Goal: Information Seeking & Learning: Learn about a topic

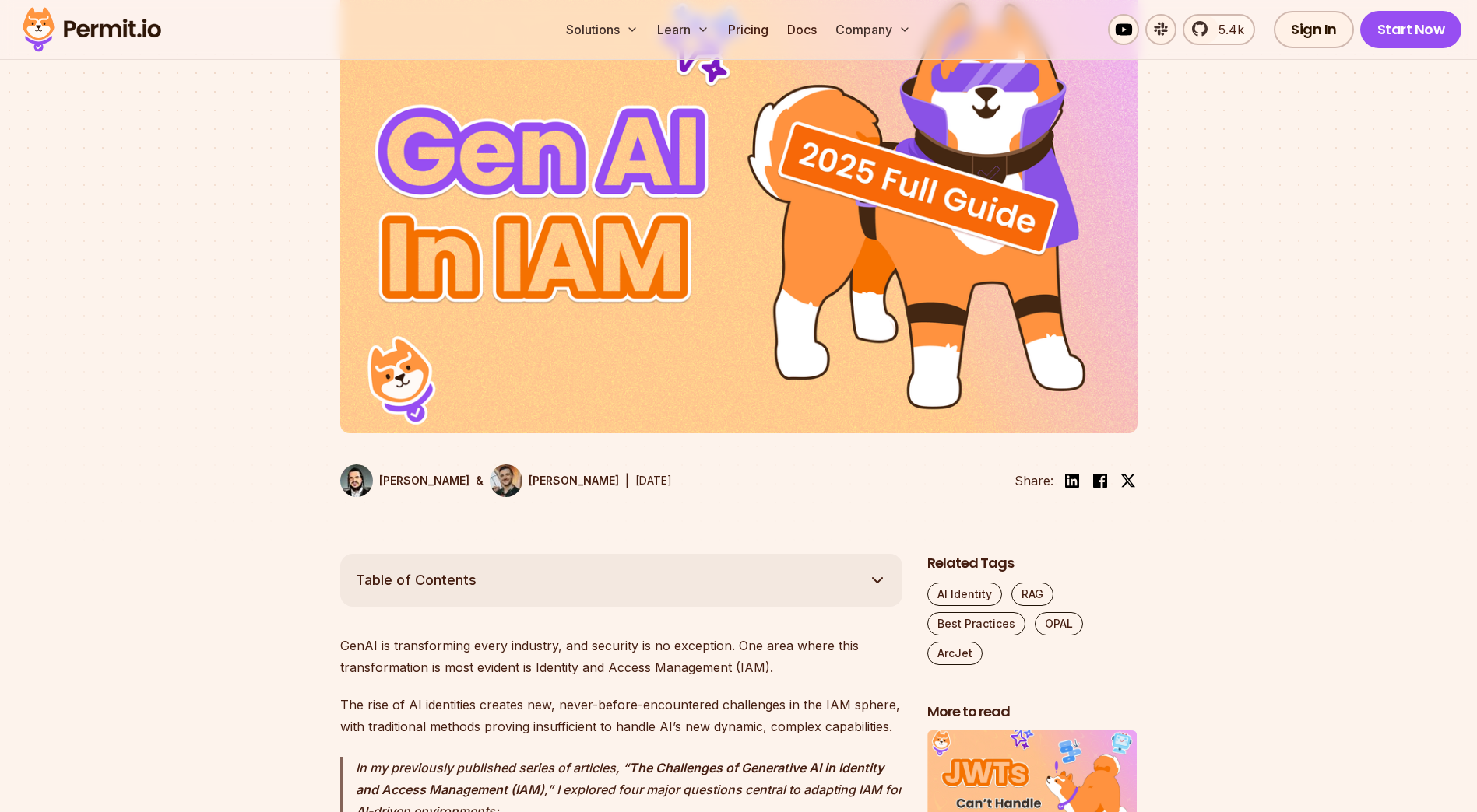
scroll to position [545, 0]
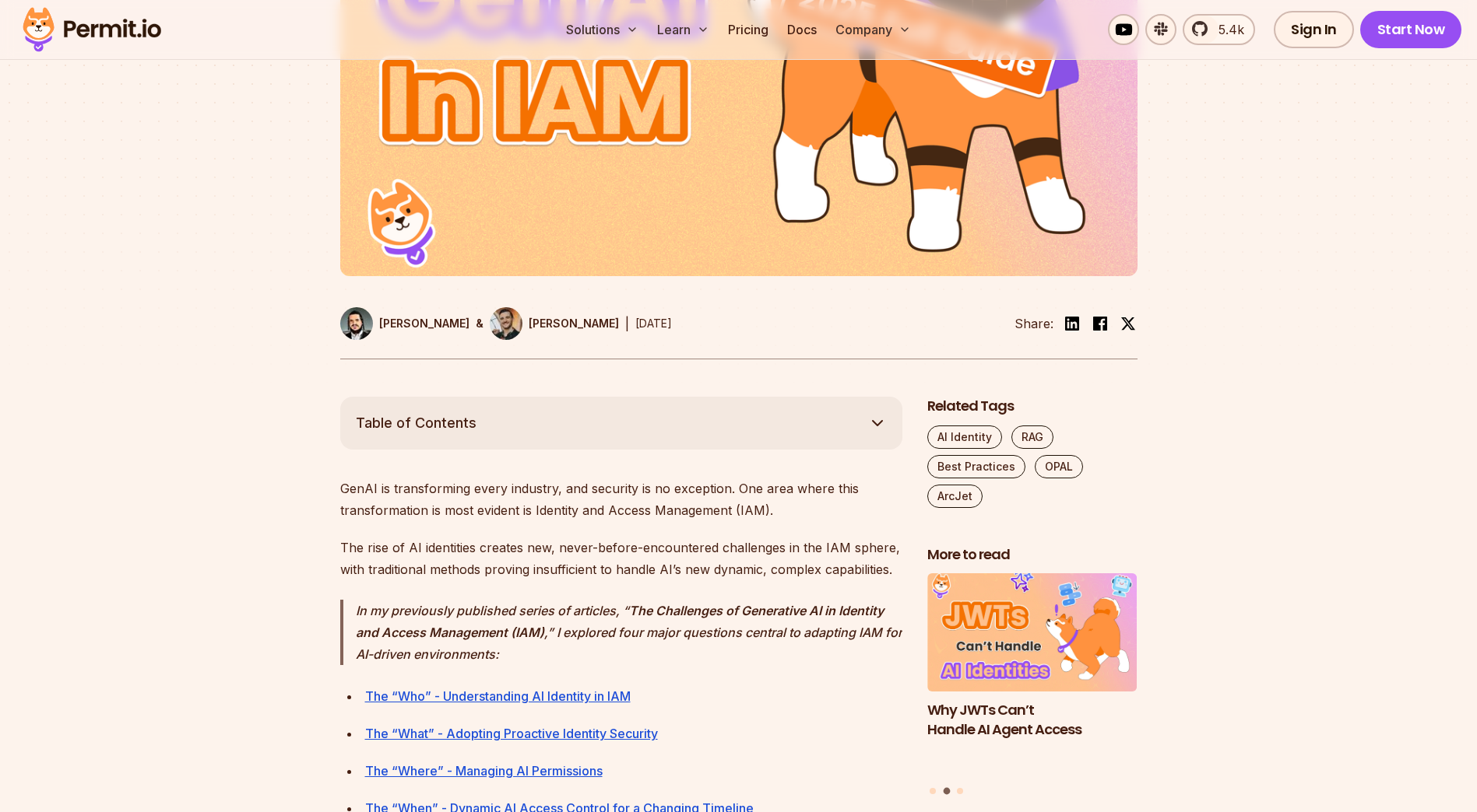
drag, startPoint x: 667, startPoint y: 457, endPoint x: 576, endPoint y: 446, distance: 91.7
click at [576, 446] on button "Table of Contents" at bounding box center [621, 423] width 563 height 53
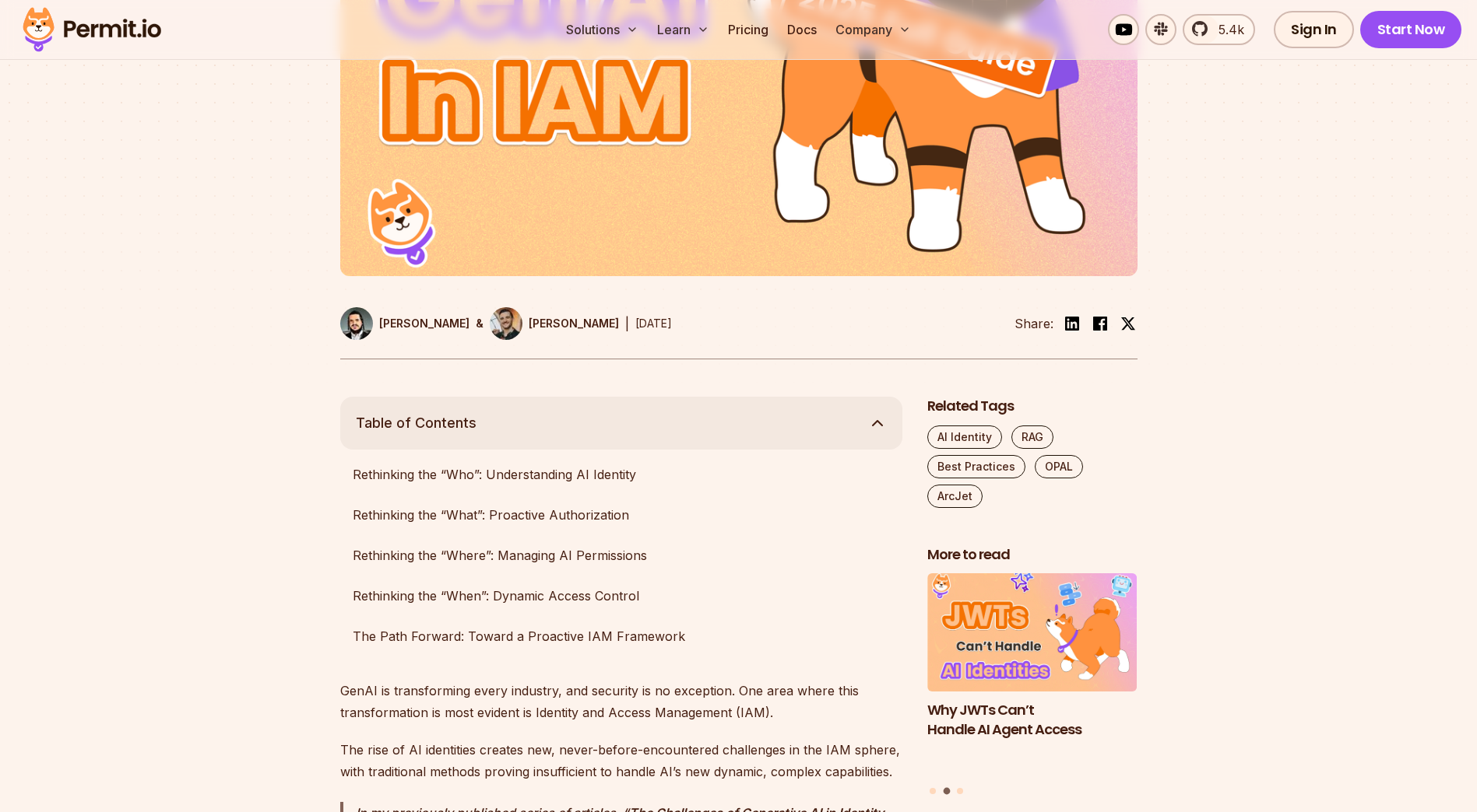
click at [624, 425] on button "Table of Contents" at bounding box center [621, 423] width 563 height 53
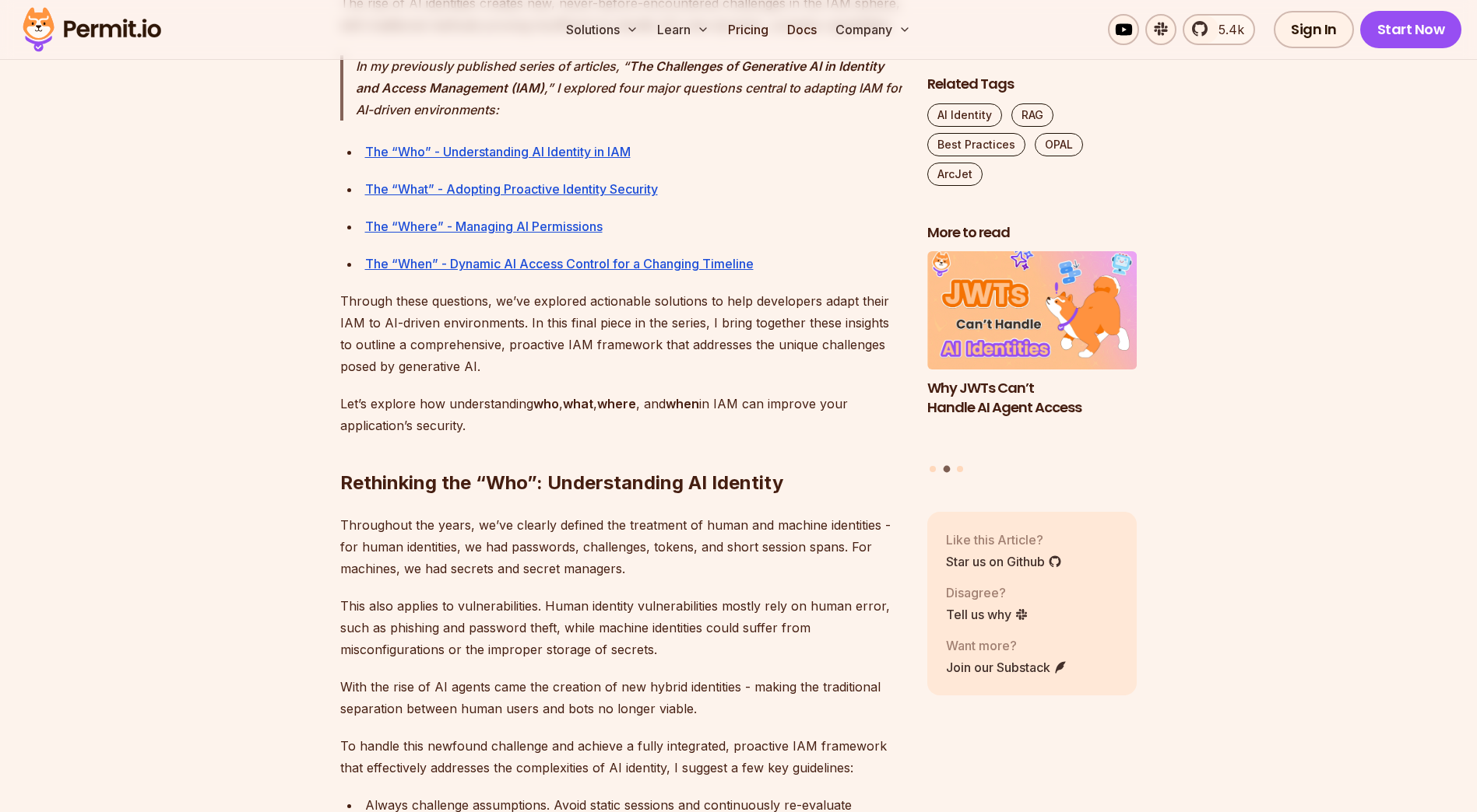
scroll to position [1323, 0]
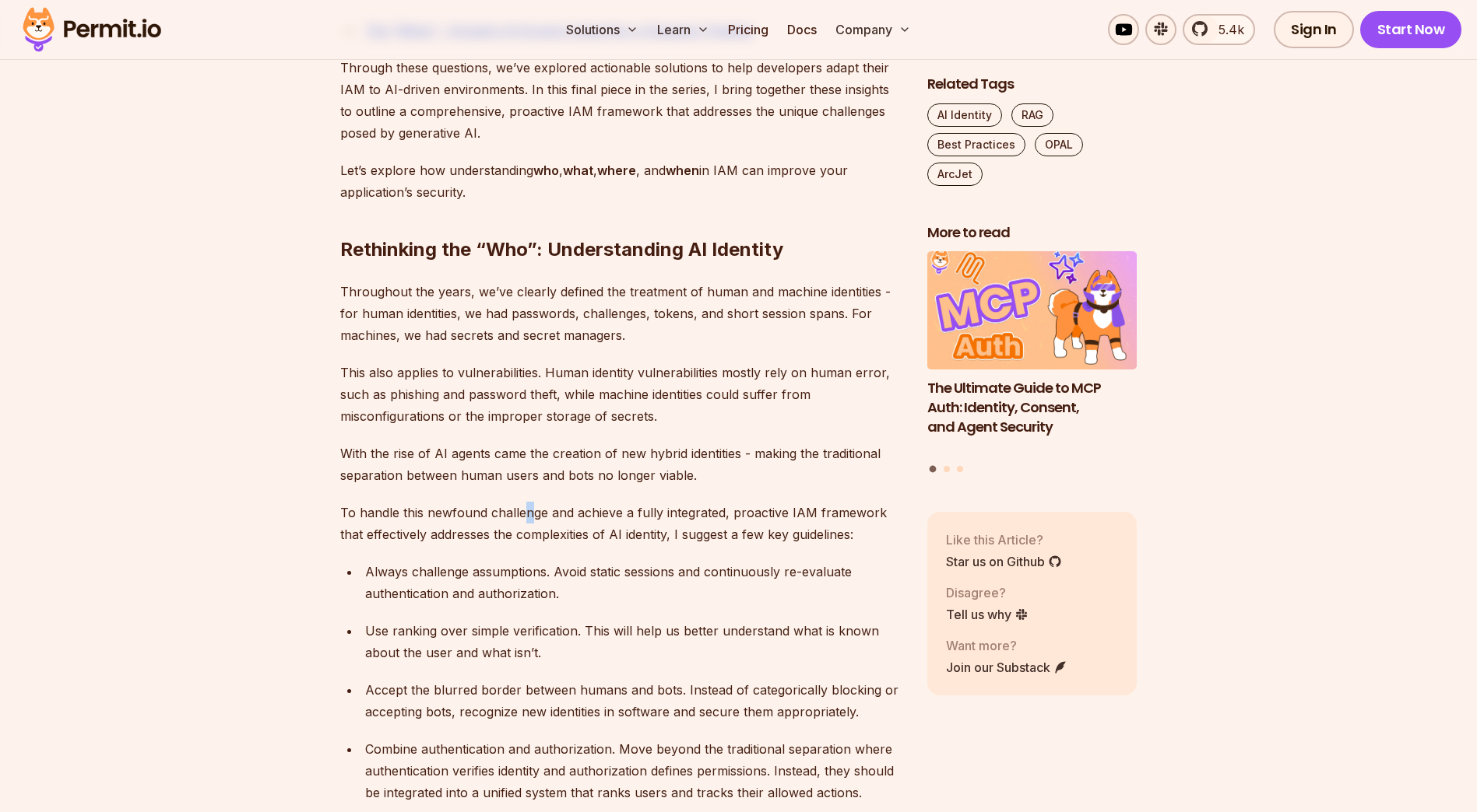
drag, startPoint x: 553, startPoint y: 513, endPoint x: 524, endPoint y: 517, distance: 29.3
click at [524, 517] on p "To handle this newfound challenge and achieve a fully integrated, proactive IAM…" at bounding box center [621, 523] width 563 height 43
drag, startPoint x: 524, startPoint y: 517, endPoint x: 515, endPoint y: 521, distance: 9.8
click at [515, 521] on p "To handle this newfound challenge and achieve a fully integrated, proactive IAM…" at bounding box center [621, 523] width 563 height 43
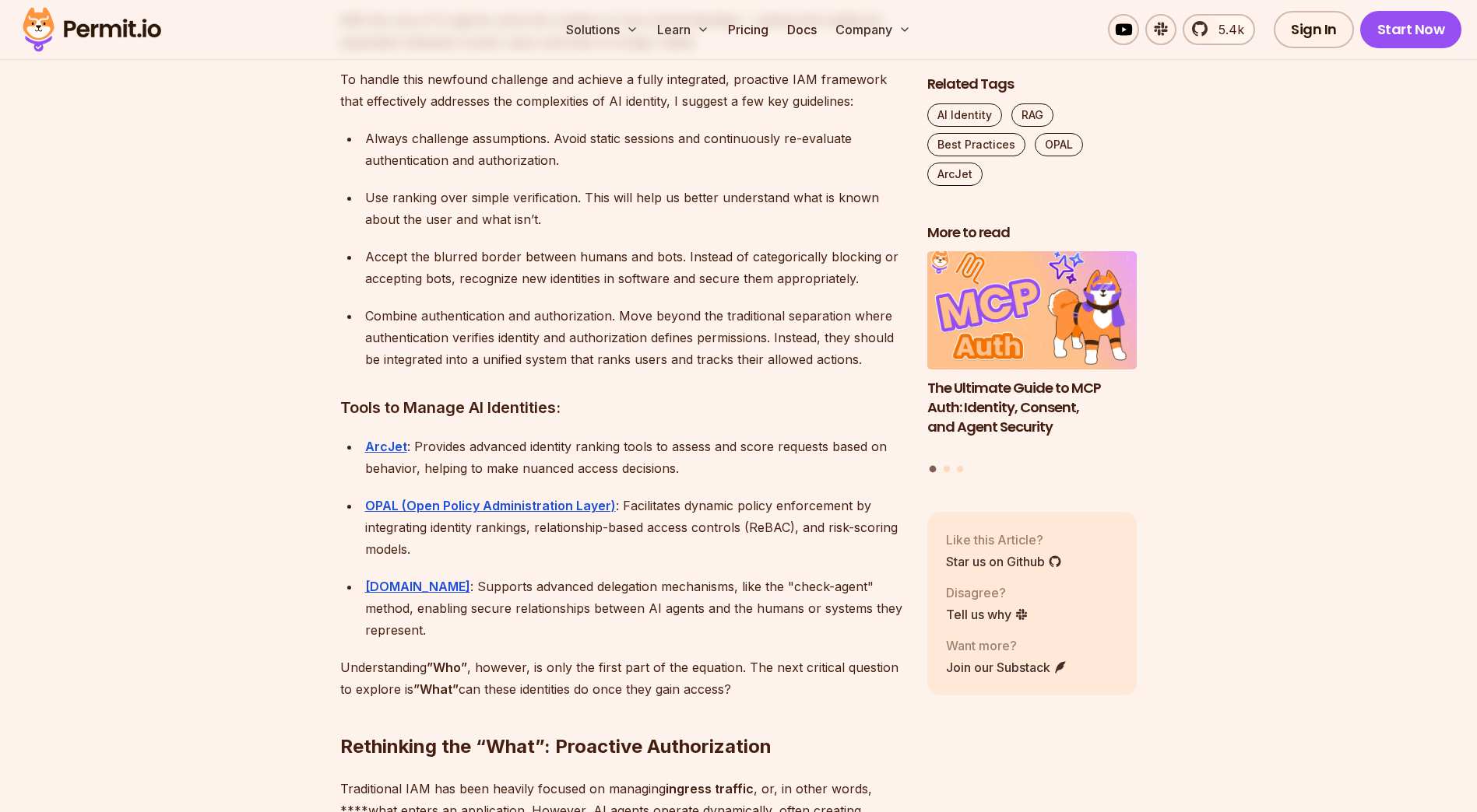
scroll to position [1790, 0]
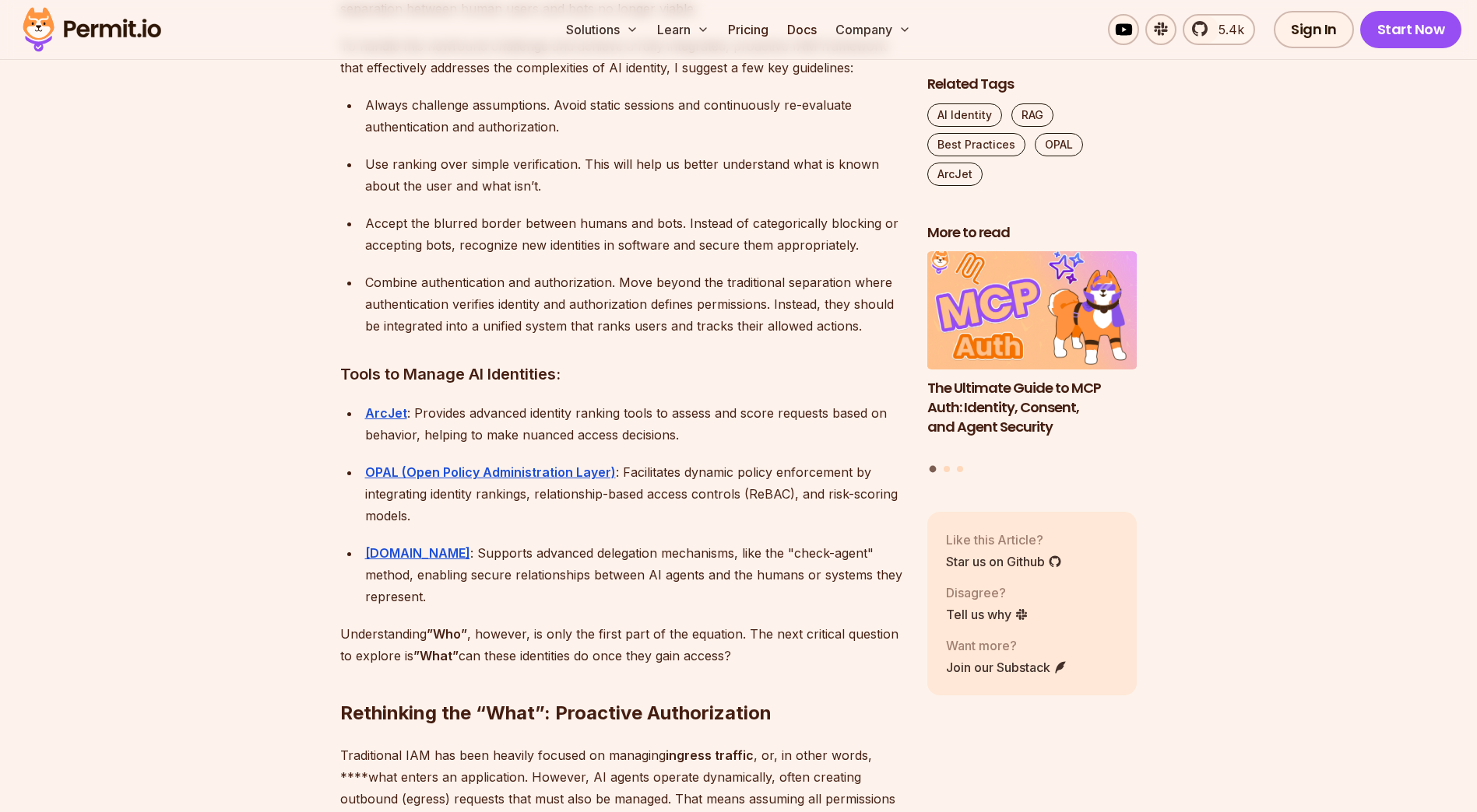
click at [548, 436] on div "ArcJet : Provides advanced identity ranking tools to assess and score requests …" at bounding box center [634, 424] width 537 height 43
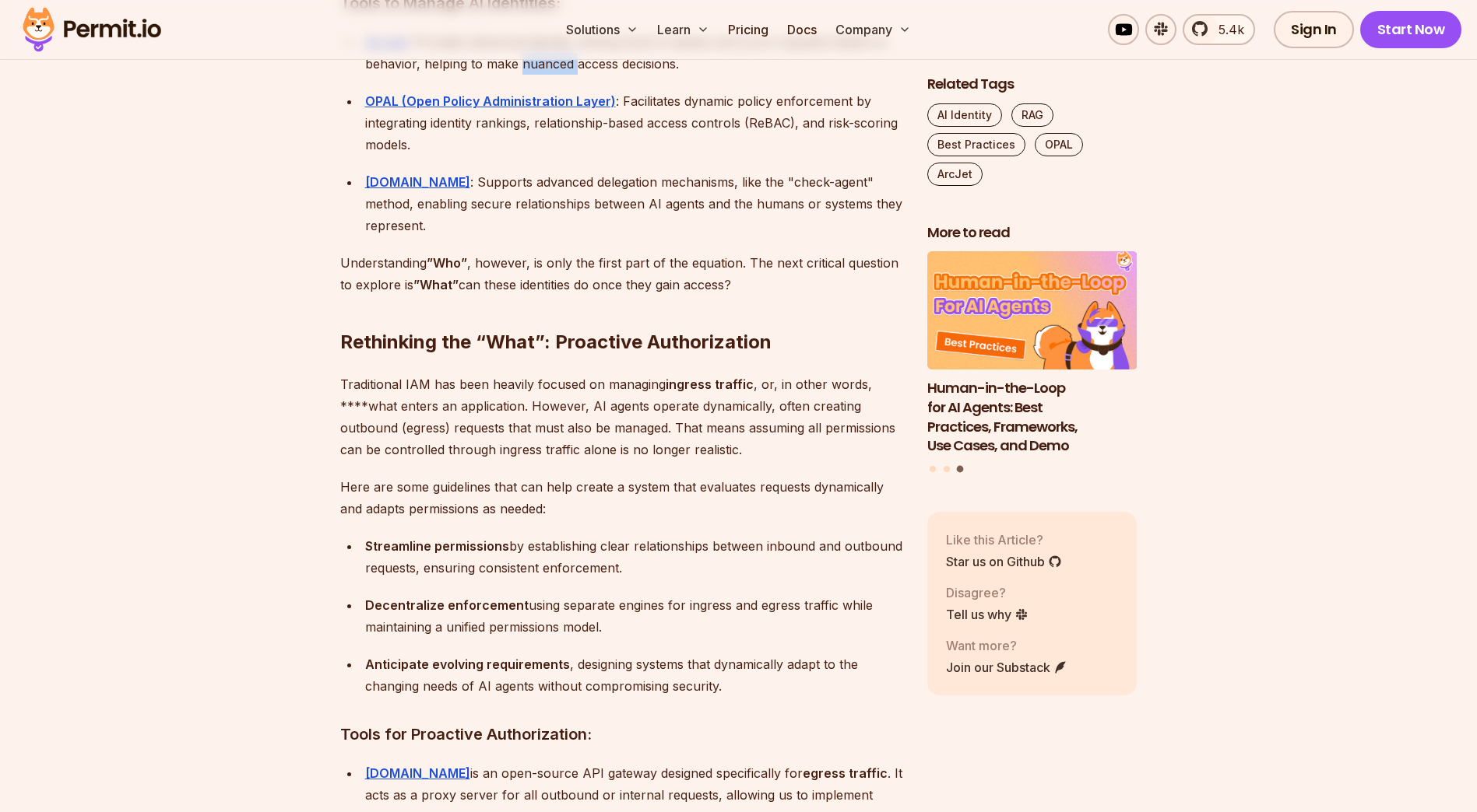
scroll to position [2179, 0]
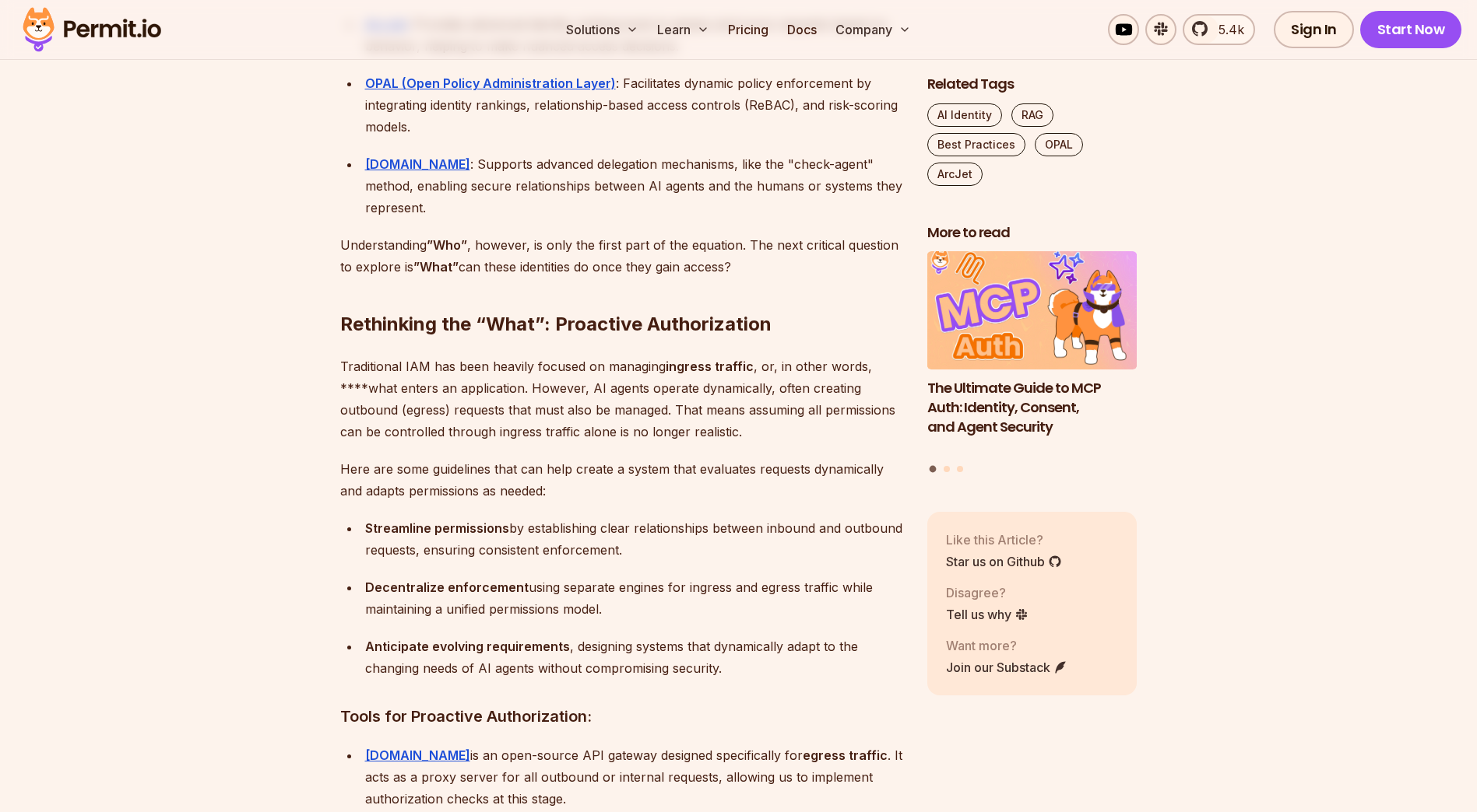
click at [348, 376] on p "Traditional IAM has been heavily focused on managing ingress traffic , or, in o…" at bounding box center [621, 399] width 563 height 87
click at [351, 384] on p "Traditional IAM has been heavily focused on managing ingress traffic , or, in o…" at bounding box center [621, 399] width 563 height 87
click at [351, 387] on p "Traditional IAM has been heavily focused on managing ingress traffic , or, in o…" at bounding box center [621, 399] width 563 height 87
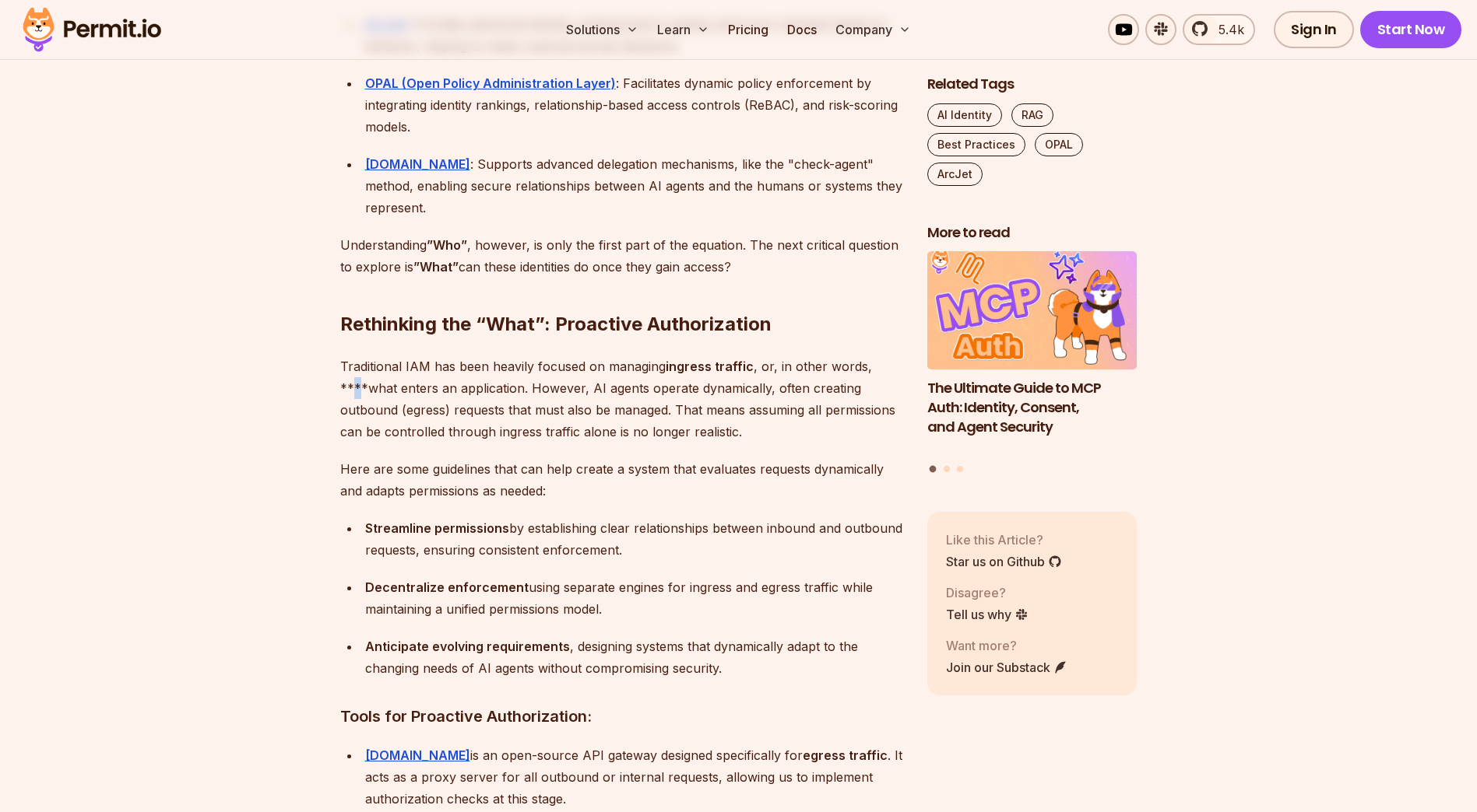
click at [351, 387] on p "Traditional IAM has been heavily focused on managing ingress traffic , or, in o…" at bounding box center [621, 399] width 563 height 87
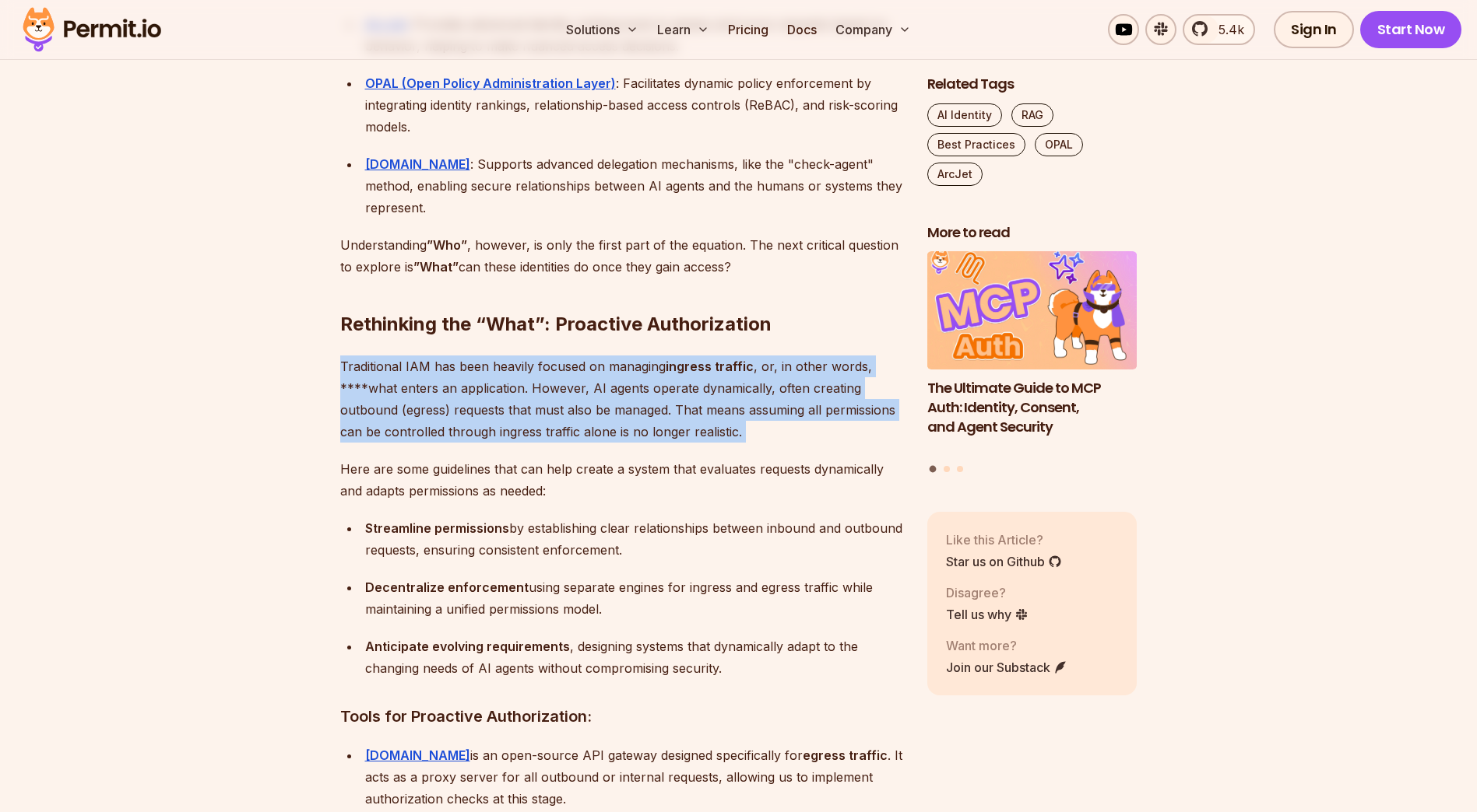
click at [351, 387] on p "Traditional IAM has been heavily focused on managing ingress traffic , or, in o…" at bounding box center [621, 399] width 563 height 87
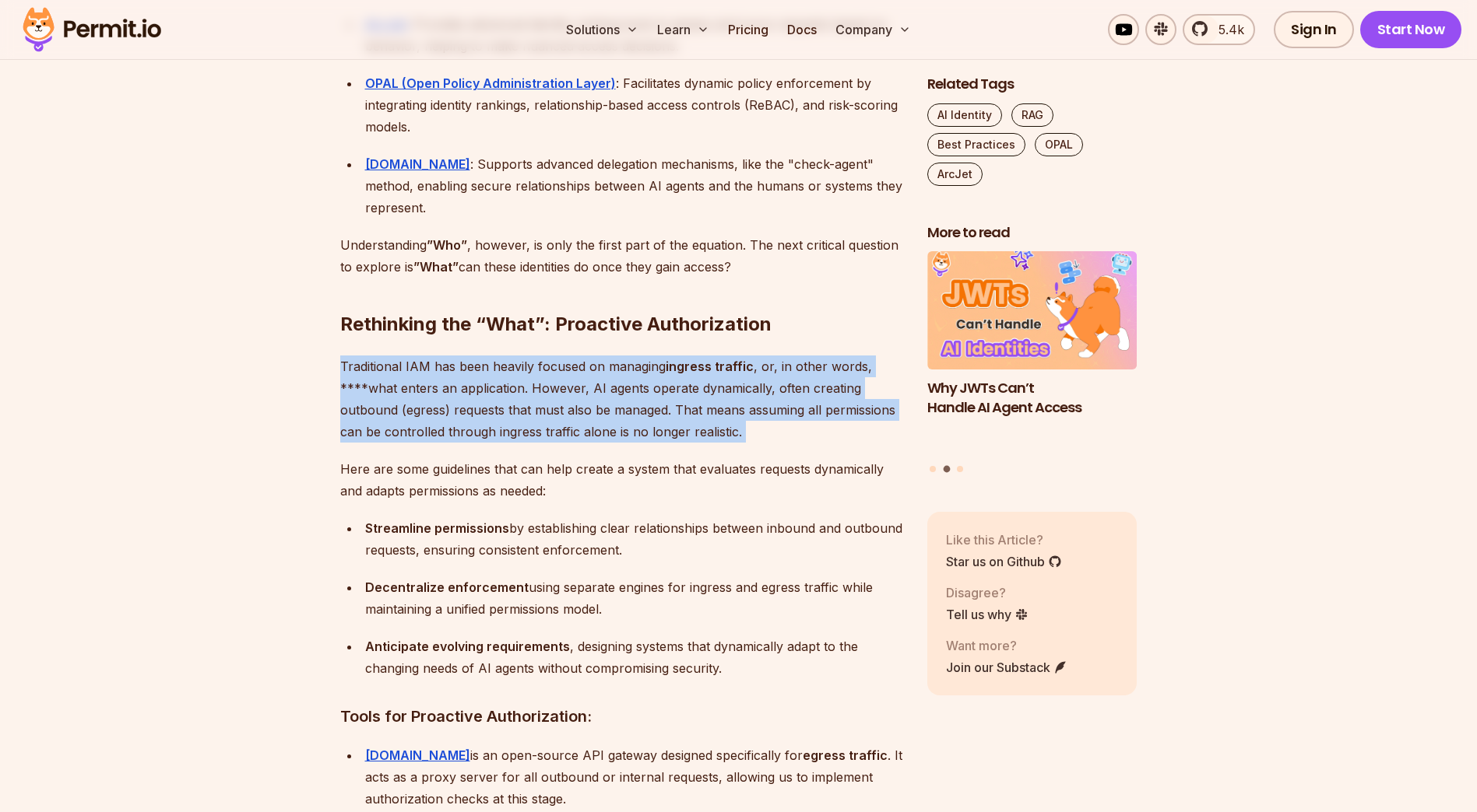
drag, startPoint x: 351, startPoint y: 387, endPoint x: 327, endPoint y: 405, distance: 30.0
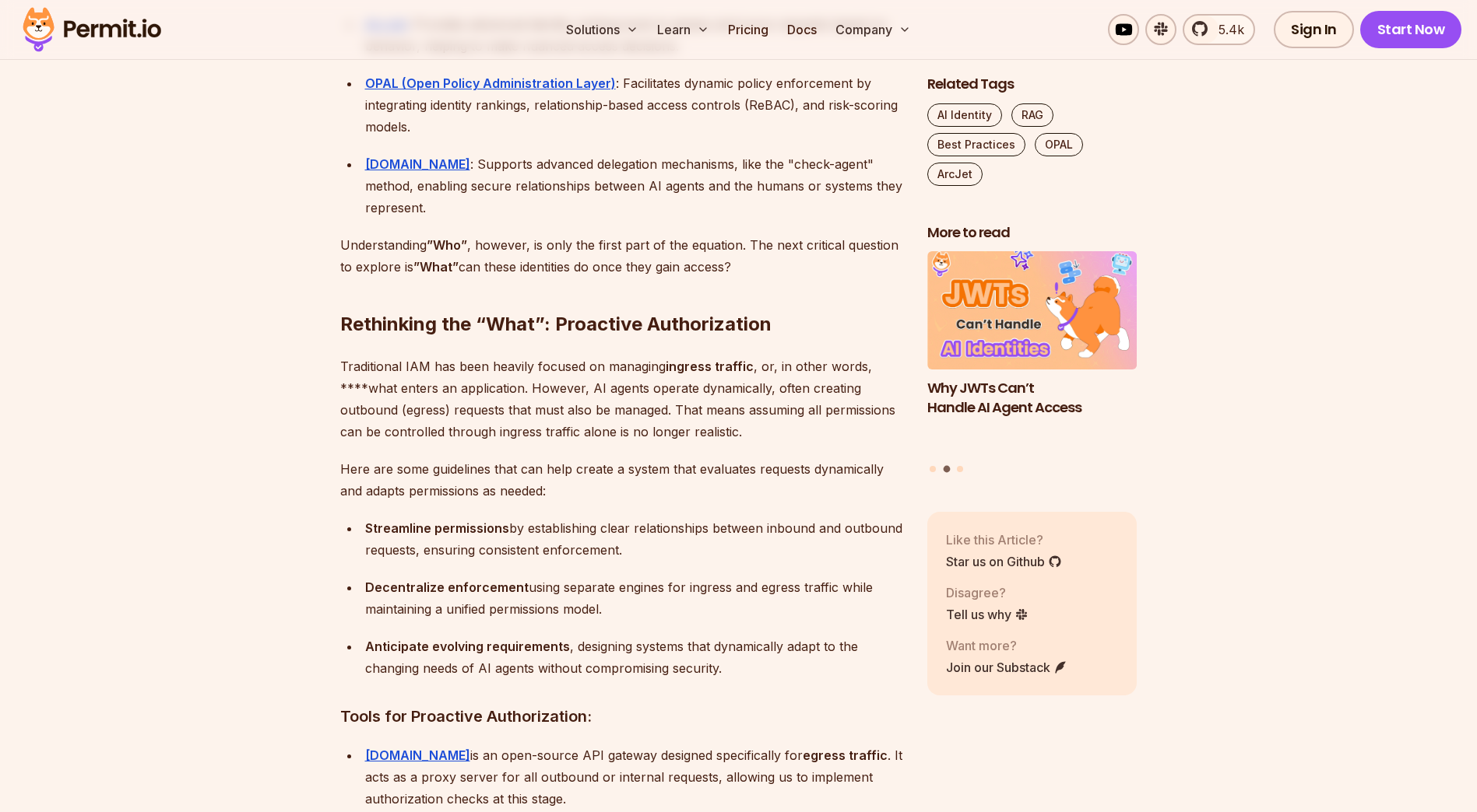
click at [350, 410] on p "Traditional IAM has been heavily focused on managing ingress traffic , or, in o…" at bounding box center [621, 399] width 563 height 87
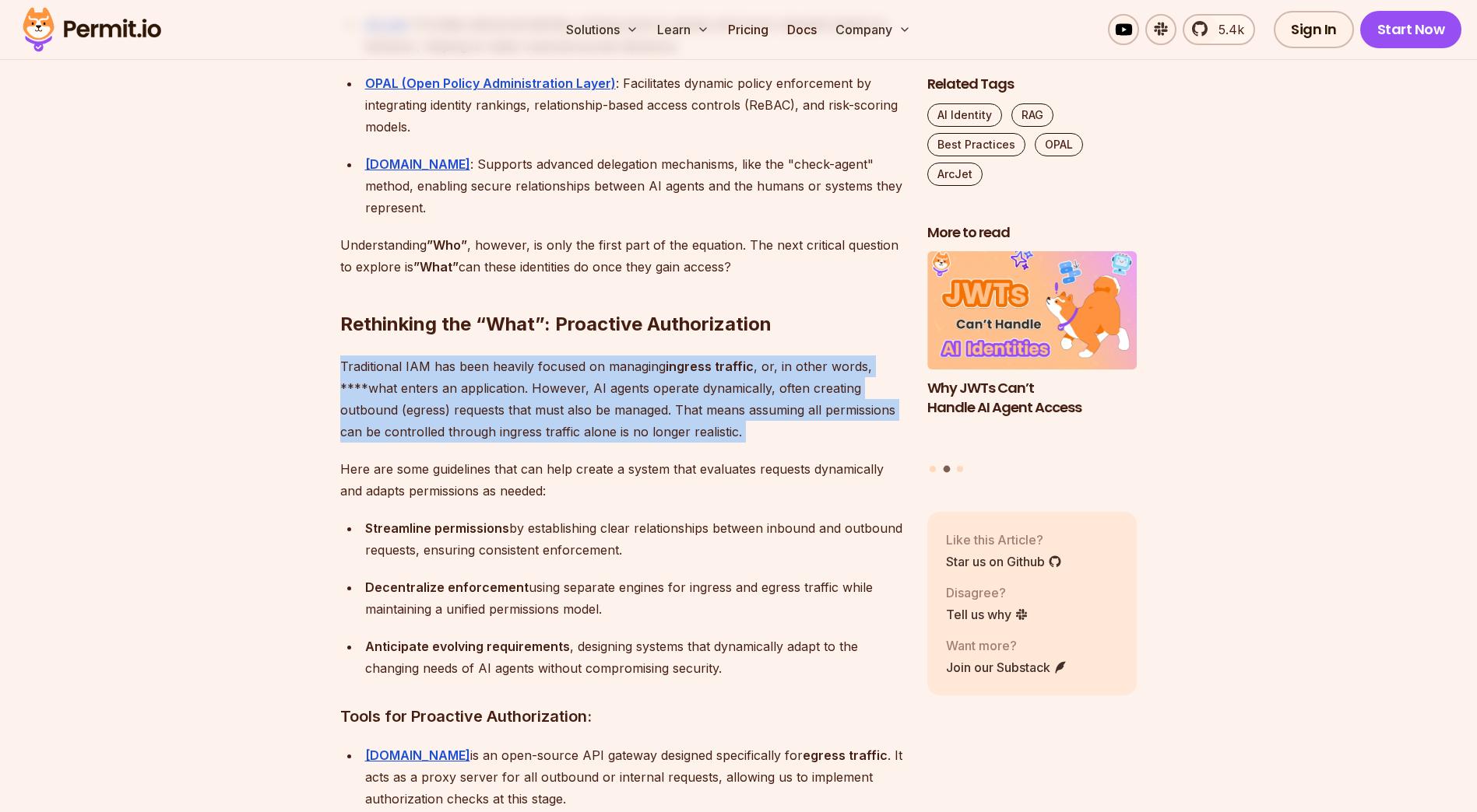
click at [350, 410] on p "Traditional IAM has been heavily focused on managing ingress traffic , or, in o…" at bounding box center [621, 399] width 563 height 87
drag, startPoint x: 350, startPoint y: 410, endPoint x: 574, endPoint y: 422, distance: 224.3
click at [574, 422] on p "Traditional IAM has been heavily focused on managing ingress traffic , or, in o…" at bounding box center [621, 399] width 563 height 87
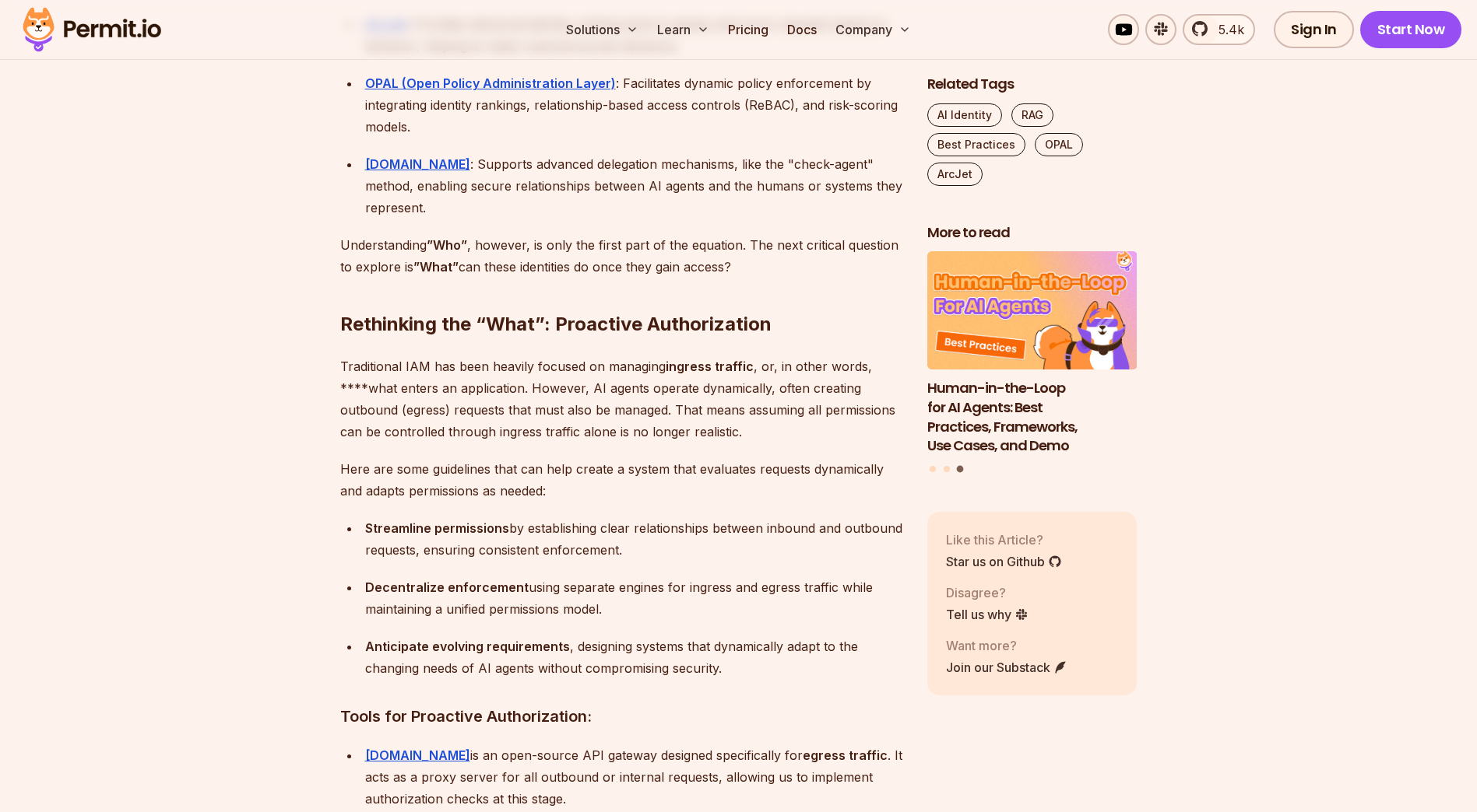
click at [598, 435] on p "Traditional IAM has been heavily focused on managing ingress traffic , or, in o…" at bounding box center [621, 399] width 563 height 87
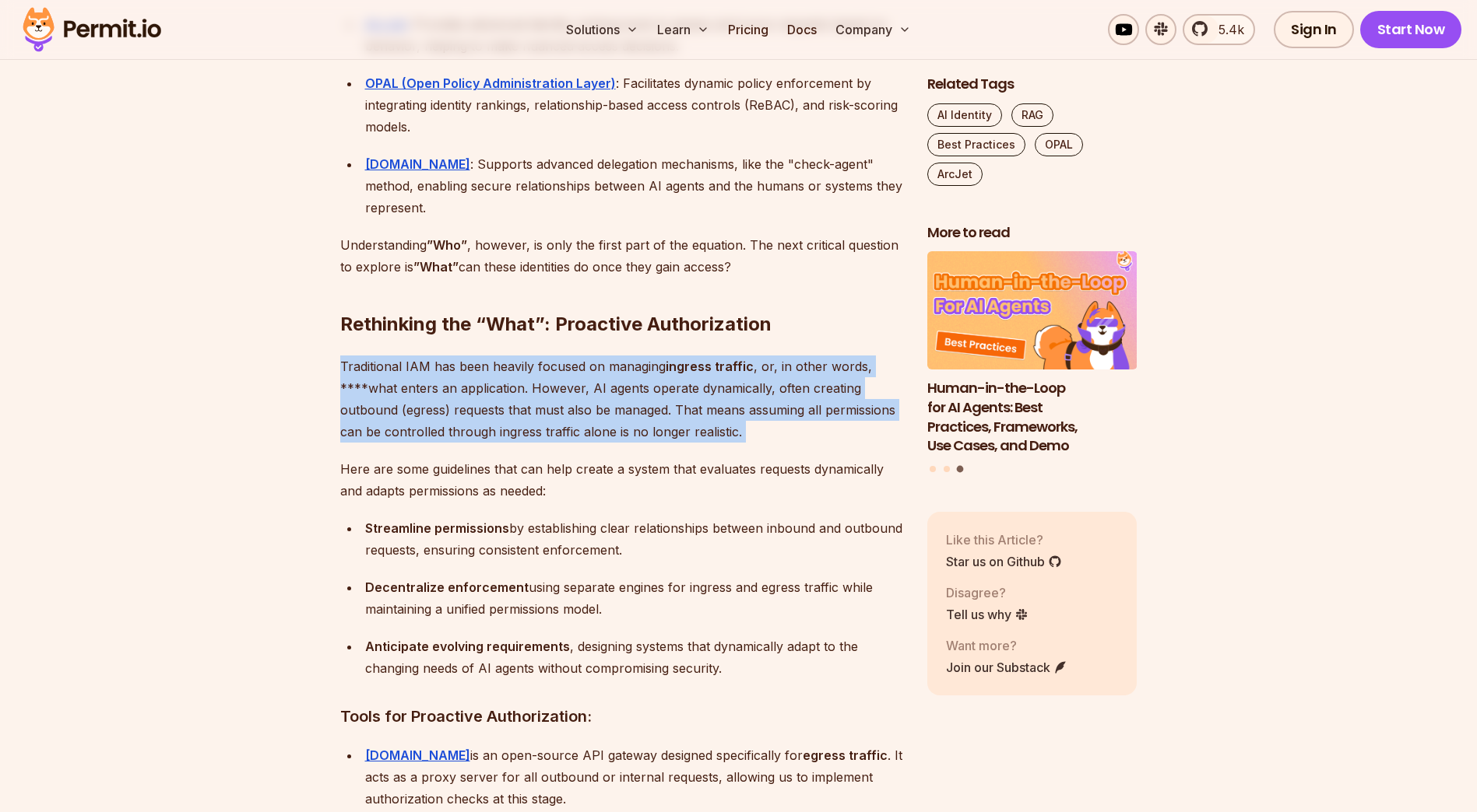
click at [598, 435] on p "Traditional IAM has been heavily focused on managing ingress traffic , or, in o…" at bounding box center [621, 399] width 563 height 87
click at [597, 442] on p "Traditional IAM has been heavily focused on managing ingress traffic , or, in o…" at bounding box center [621, 399] width 563 height 87
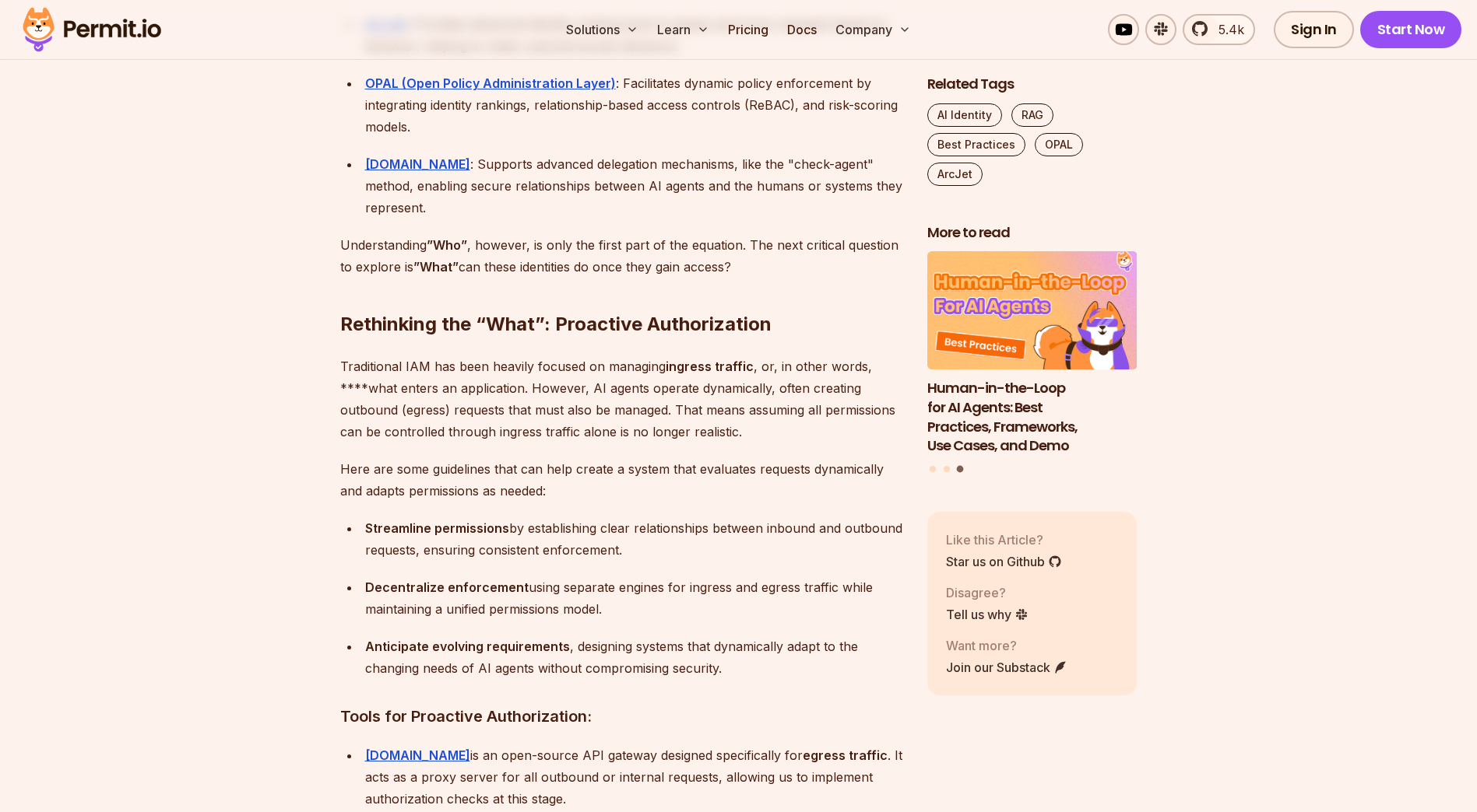
click at [597, 441] on p "Traditional IAM has been heavily focused on managing ingress traffic , or, in o…" at bounding box center [621, 399] width 563 height 87
click at [600, 438] on p "Traditional IAM has been heavily focused on managing ingress traffic , or, in o…" at bounding box center [621, 399] width 563 height 87
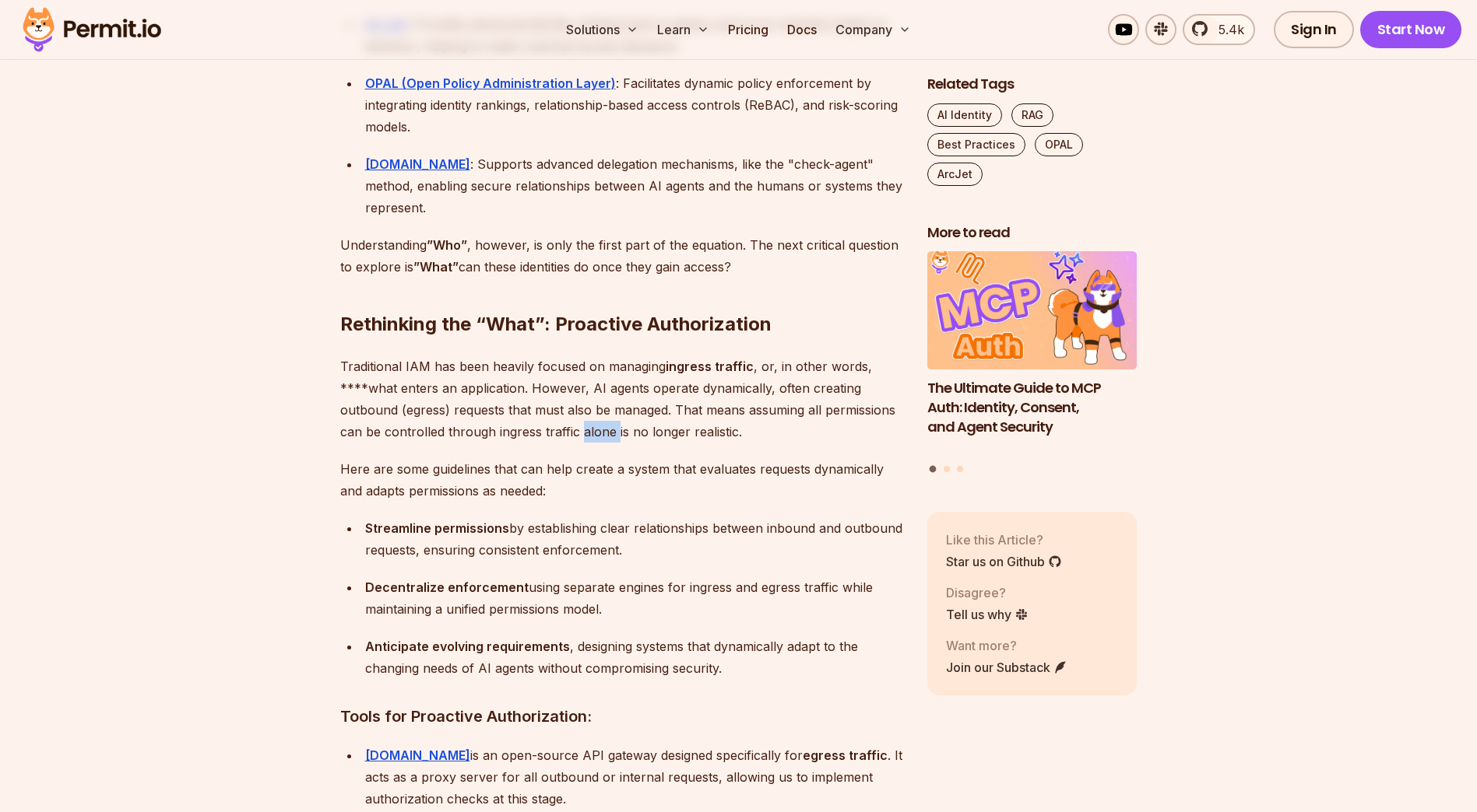
click at [600, 438] on p "Traditional IAM has been heavily focused on managing ingress traffic , or, in o…" at bounding box center [621, 399] width 563 height 87
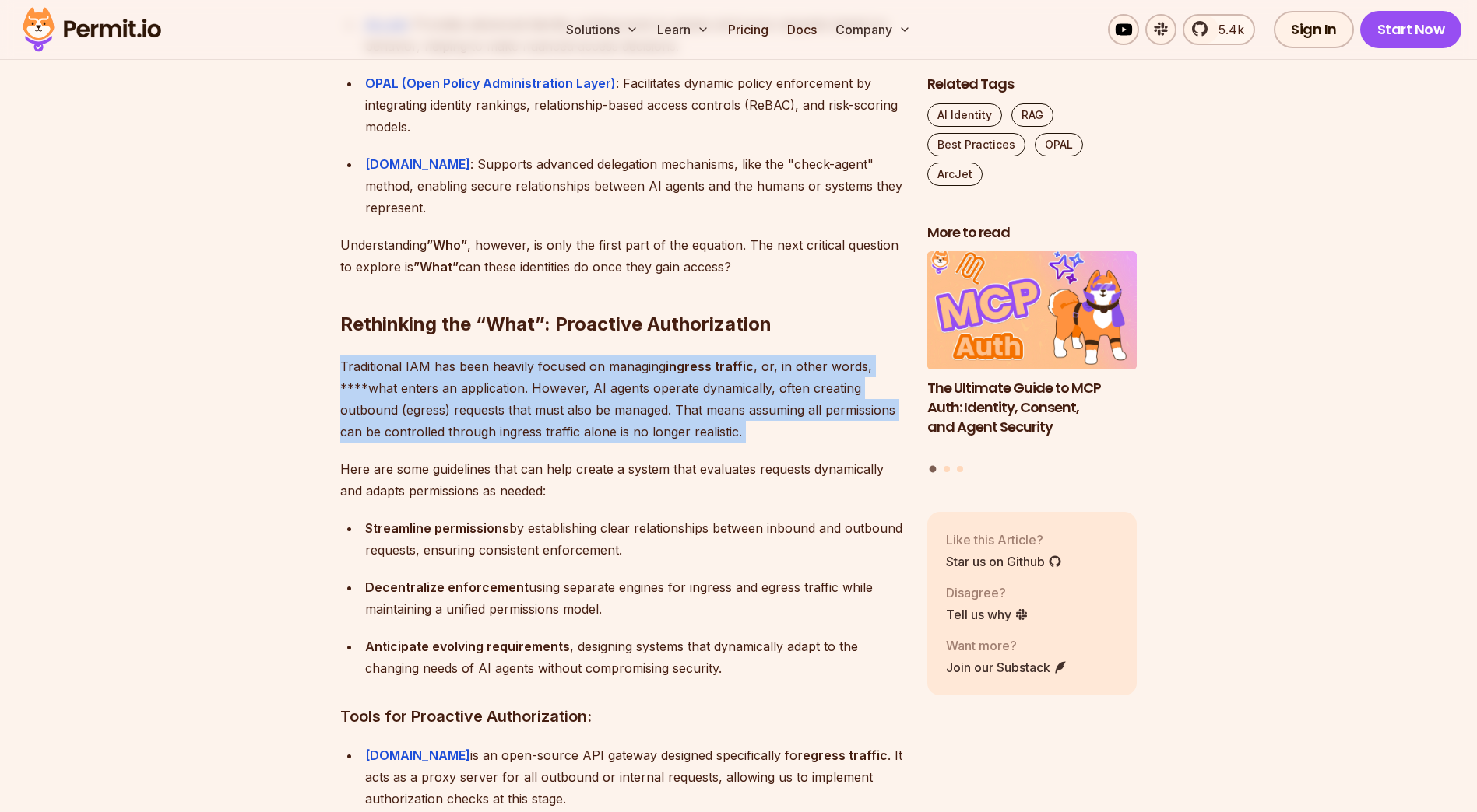
click at [600, 438] on p "Traditional IAM has been heavily focused on managing ingress traffic , or, in o…" at bounding box center [621, 399] width 563 height 87
click at [599, 442] on p "Traditional IAM has been heavily focused on managing ingress traffic , or, in o…" at bounding box center [621, 399] width 563 height 87
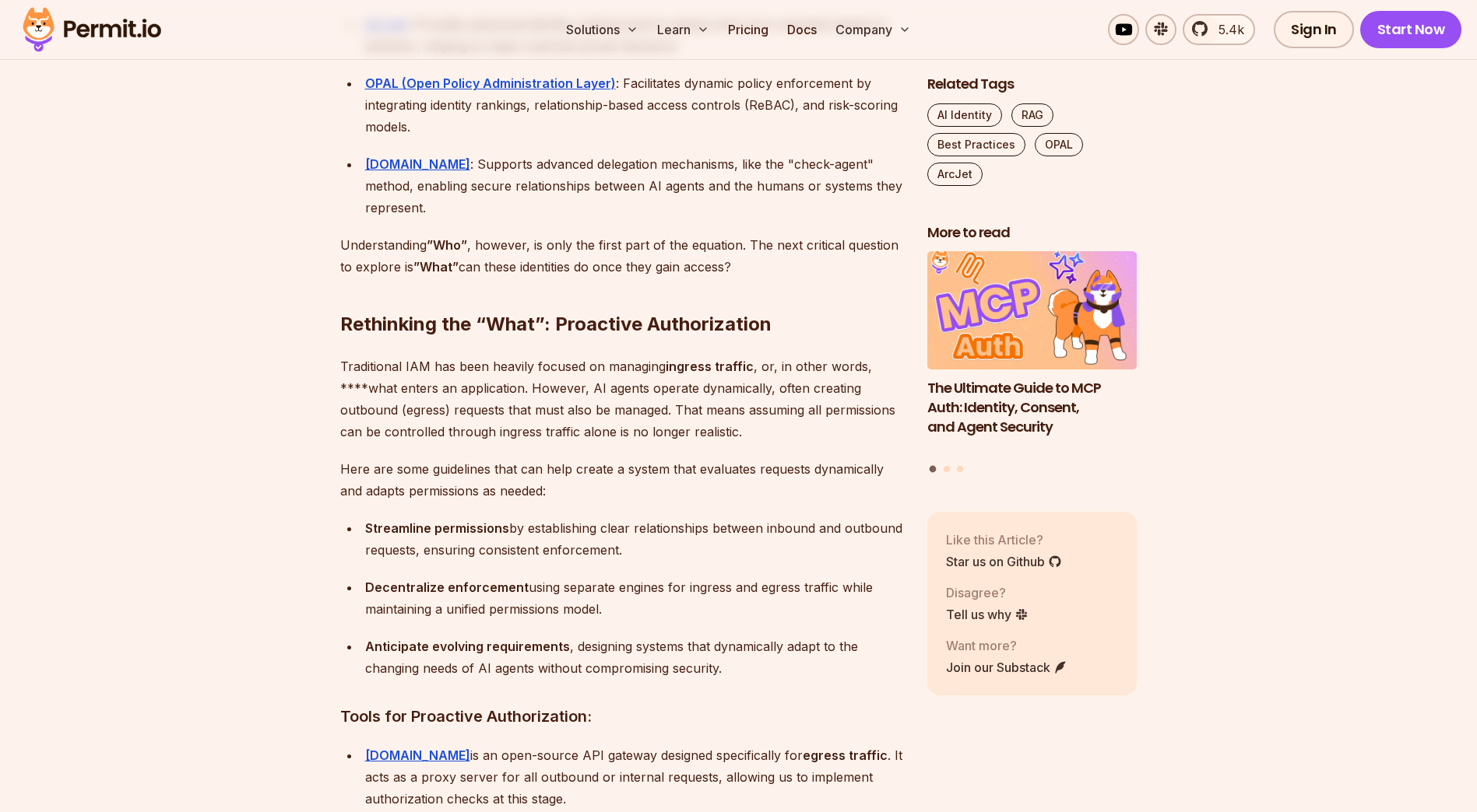
click at [595, 437] on p "Traditional IAM has been heavily focused on managing ingress traffic , or, in o…" at bounding box center [621, 399] width 563 height 87
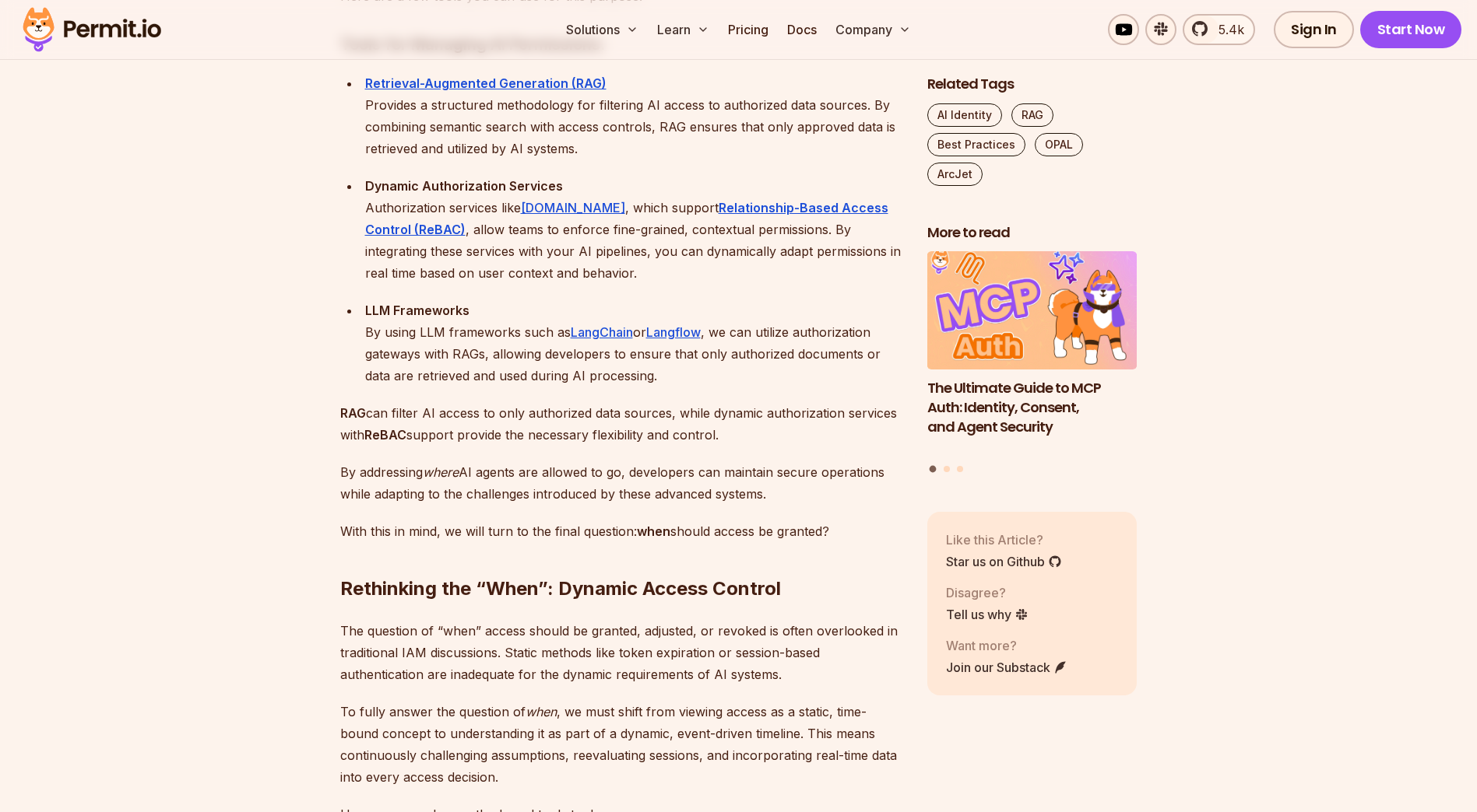
scroll to position [3502, 0]
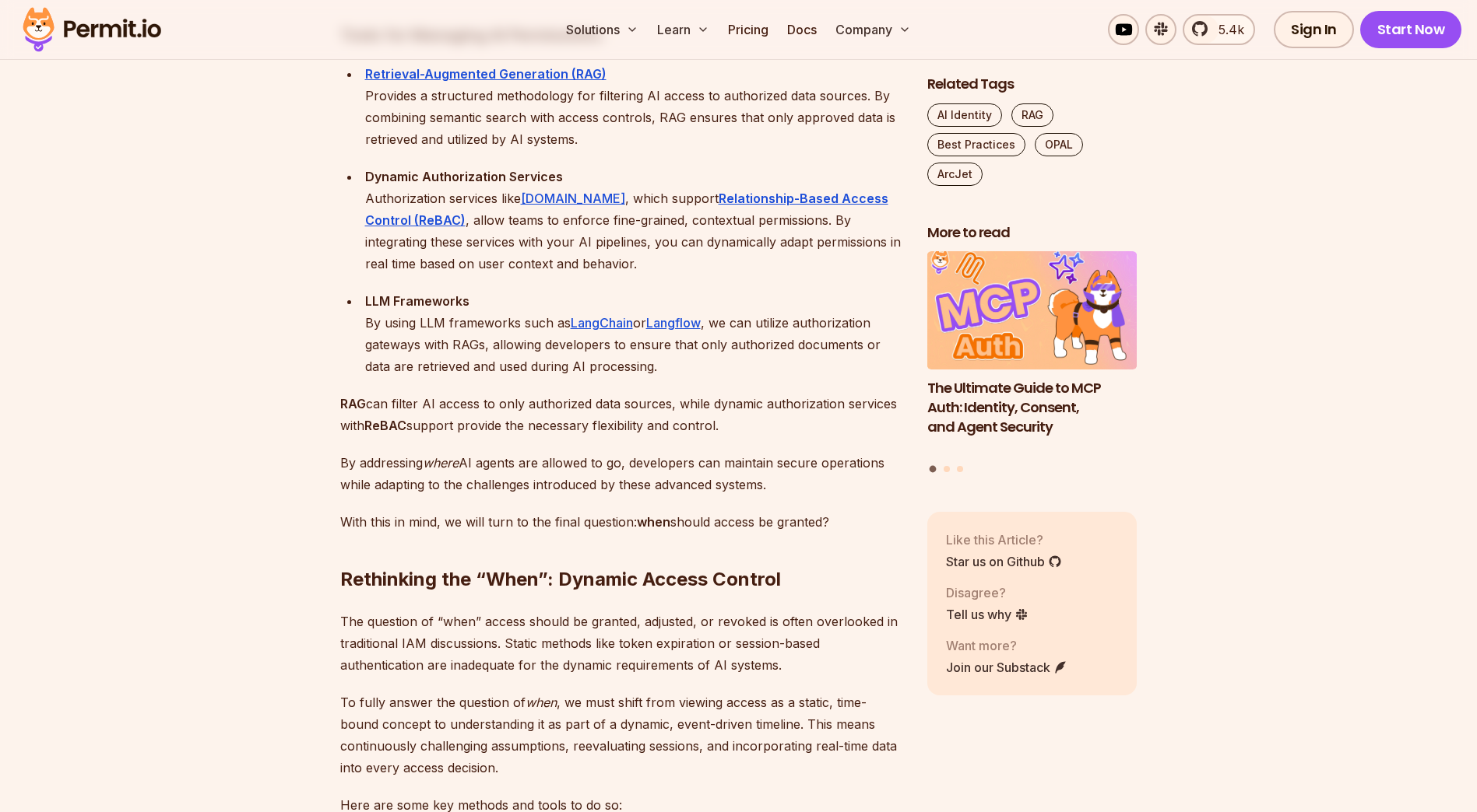
click at [1101, 680] on div "Like this Article? Star us on Github Disagree? Tell us why Want more? Join our …" at bounding box center [1032, 604] width 211 height 184
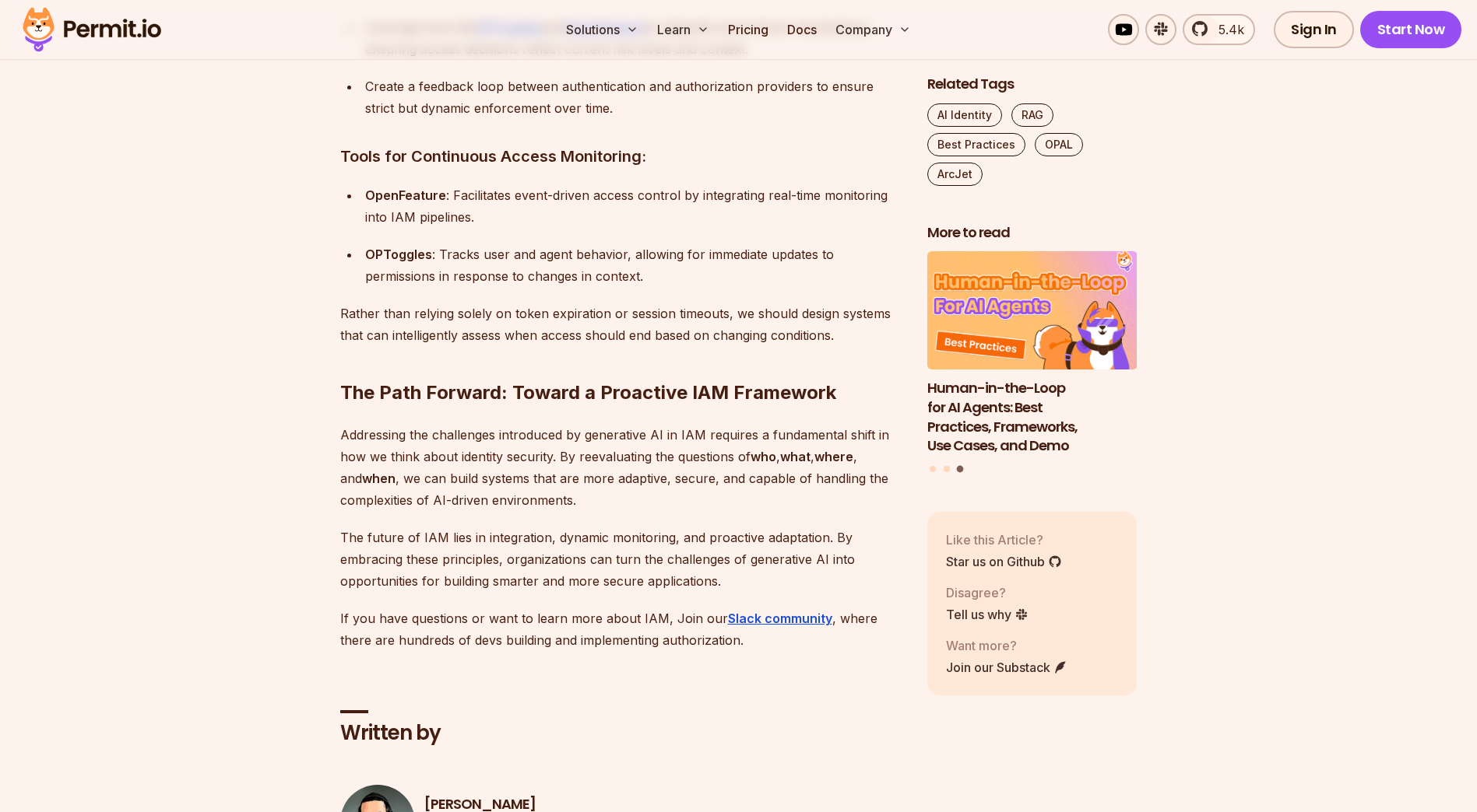
scroll to position [4046, 0]
